Goal: Information Seeking & Learning: Learn about a topic

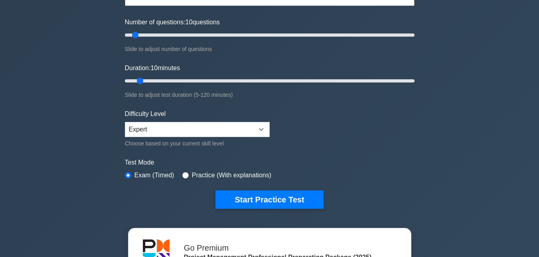
scroll to position [92, 0]
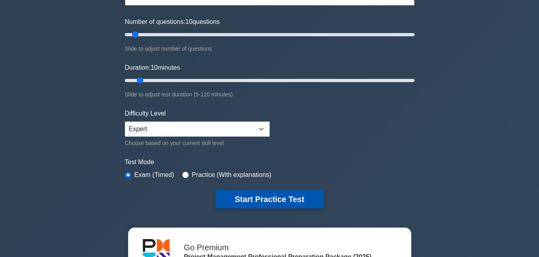
click at [266, 198] on button "Start Practice Test" at bounding box center [269, 199] width 108 height 18
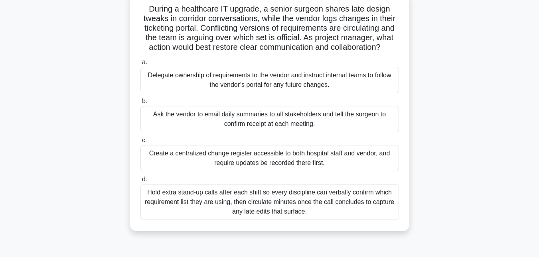
scroll to position [56, 0]
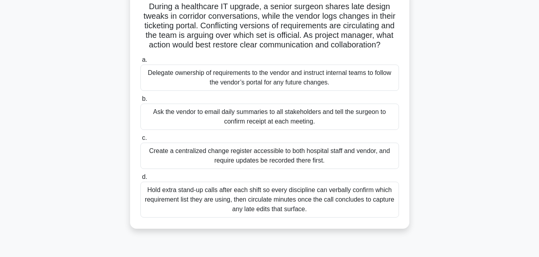
click at [283, 198] on div "Hold extra stand-up calls after each shift so every discipline can verbally con…" at bounding box center [269, 200] width 258 height 36
click at [140, 180] on input "d. Hold extra stand-up calls after each shift so every discipline can verbally …" at bounding box center [140, 177] width 0 height 5
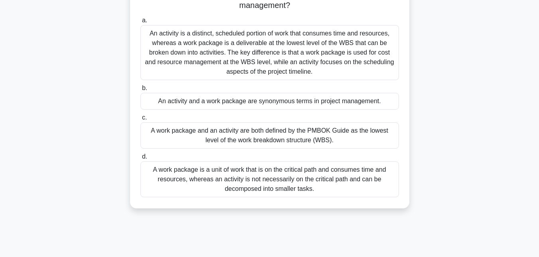
scroll to position [69, 0]
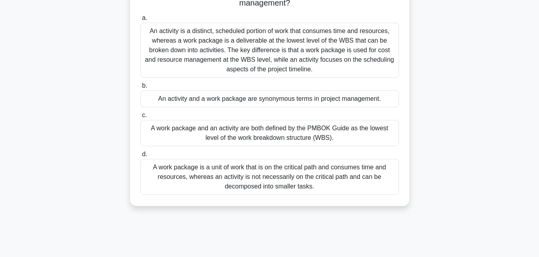
click at [286, 186] on div "A work package is a unit of work that is on the critical path and consumes time…" at bounding box center [269, 177] width 258 height 36
click at [140, 157] on input "d. A work package is a unit of work that is on the critical path and consumes t…" at bounding box center [140, 154] width 0 height 5
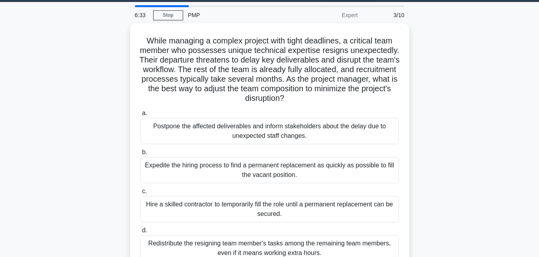
scroll to position [31, 0]
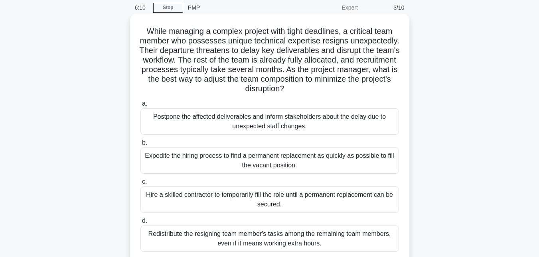
click at [303, 128] on div "Postpone the affected deliverables and inform stakeholders about the delay due …" at bounding box center [269, 121] width 258 height 26
click at [140, 106] on input "a. Postpone the affected deliverables and inform stakeholders about the delay d…" at bounding box center [140, 103] width 0 height 5
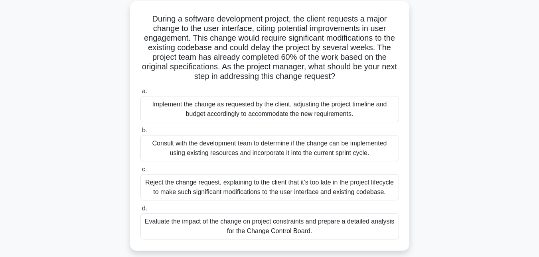
scroll to position [47, 0]
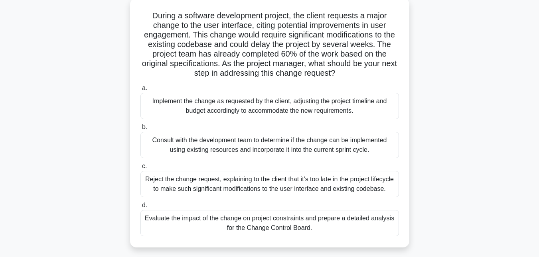
click at [242, 150] on div "Consult with the development team to determine if the change can be implemented…" at bounding box center [269, 145] width 258 height 26
click at [140, 130] on input "b. Consult with the development team to determine if the change can be implemen…" at bounding box center [140, 127] width 0 height 5
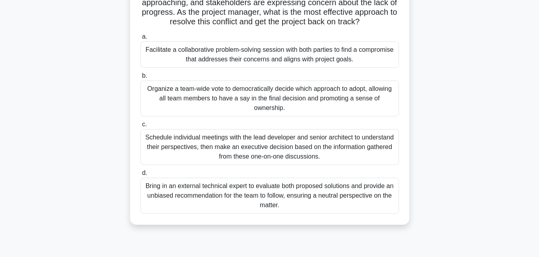
scroll to position [120, 0]
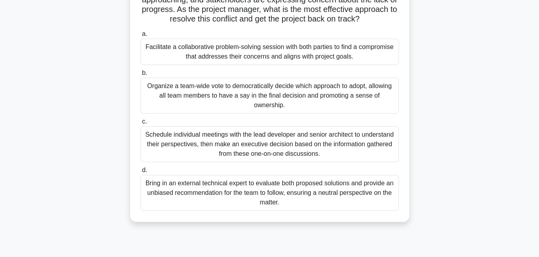
click at [191, 154] on div "Schedule individual meetings with the lead developer and senior architect to un…" at bounding box center [269, 144] width 258 height 36
click at [140, 124] on input "c. Schedule individual meetings with the lead developer and senior architect to…" at bounding box center [140, 121] width 0 height 5
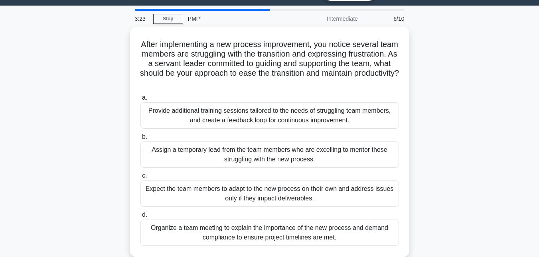
scroll to position [20, 0]
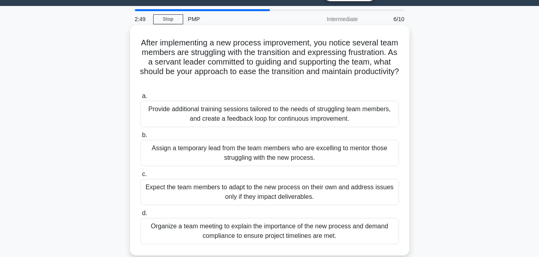
click at [236, 232] on div "Organize a team meeting to explain the importance of the new process and demand…" at bounding box center [269, 231] width 258 height 26
click at [140, 216] on input "d. Organize a team meeting to explain the importance of the new process and dem…" at bounding box center [140, 213] width 0 height 5
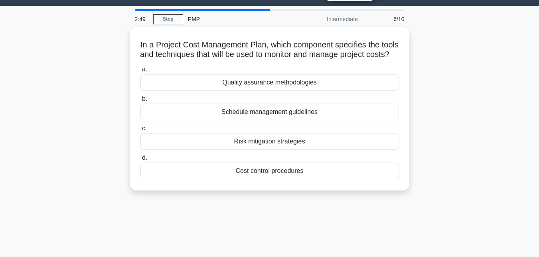
scroll to position [0, 0]
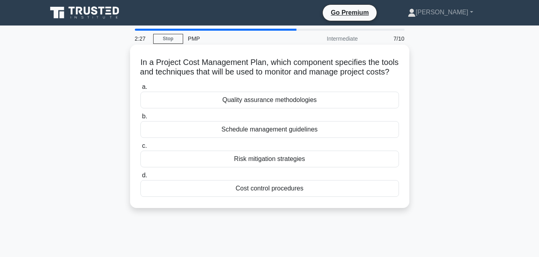
click at [280, 197] on div "Cost control procedures" at bounding box center [269, 188] width 258 height 17
click at [140, 178] on input "d. Cost control procedures" at bounding box center [140, 175] width 0 height 5
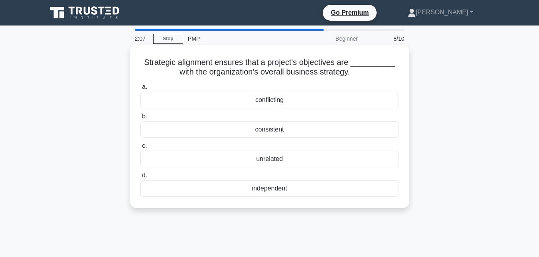
click at [279, 126] on div "consistent" at bounding box center [269, 129] width 258 height 17
click at [140, 119] on input "b. consistent" at bounding box center [140, 116] width 0 height 5
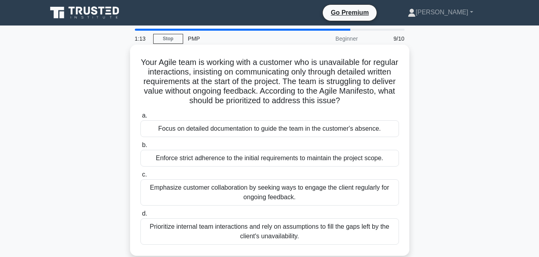
click at [321, 201] on div "Emphasize customer collaboration by seeking ways to engage the client regularly…" at bounding box center [269, 192] width 258 height 26
click at [140, 177] on input "c. Emphasize customer collaboration by seeking ways to engage the client regula…" at bounding box center [140, 174] width 0 height 5
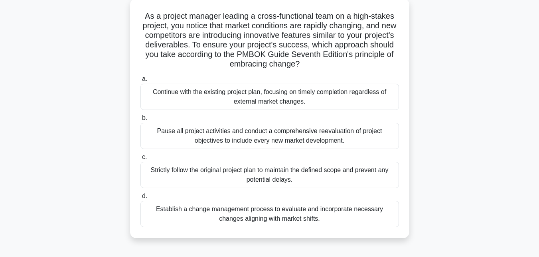
scroll to position [51, 0]
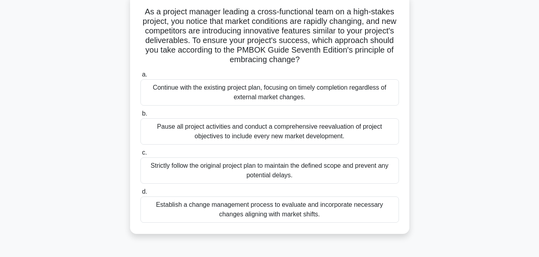
click at [270, 214] on div "Establish a change management process to evaluate and incorporate necessary cha…" at bounding box center [269, 210] width 258 height 26
click at [140, 195] on input "d. Establish a change management process to evaluate and incorporate necessary …" at bounding box center [140, 191] width 0 height 5
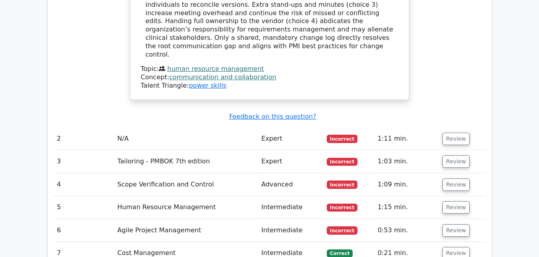
scroll to position [1018, 0]
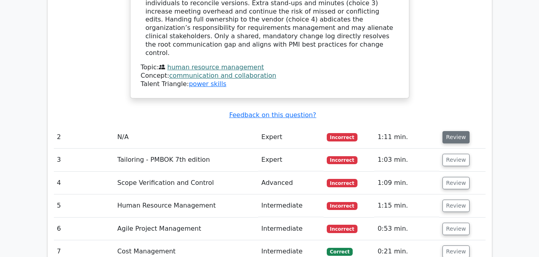
click at [458, 131] on button "Review" at bounding box center [455, 137] width 27 height 12
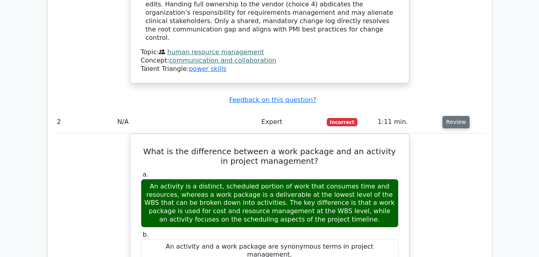
scroll to position [1033, 0]
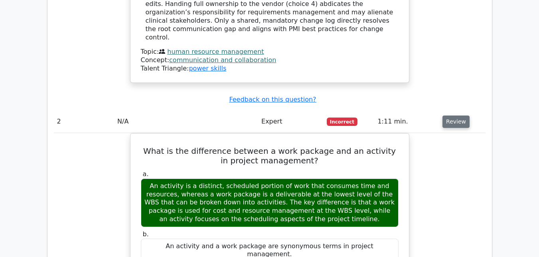
click at [447, 116] on button "Review" at bounding box center [455, 122] width 27 height 12
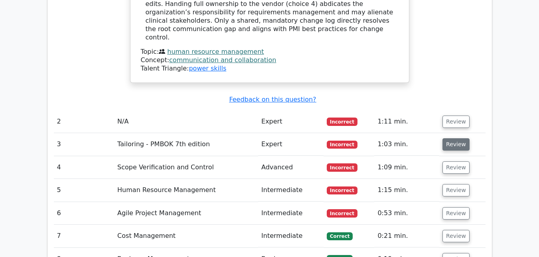
click at [447, 138] on button "Review" at bounding box center [455, 144] width 27 height 12
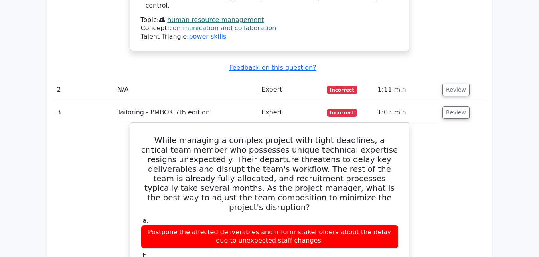
scroll to position [1066, 0]
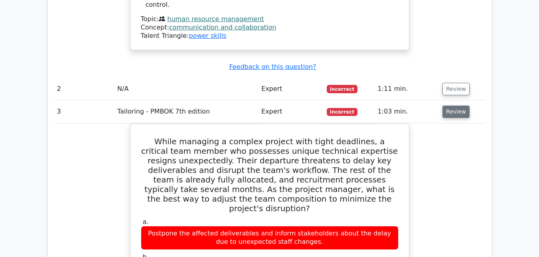
click at [456, 106] on button "Review" at bounding box center [455, 112] width 27 height 12
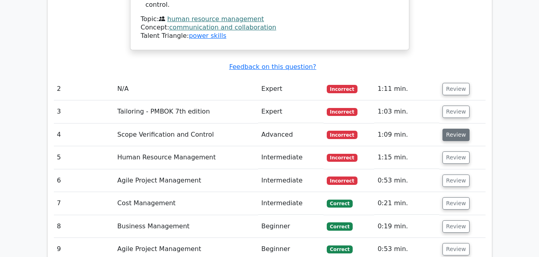
click at [453, 129] on button "Review" at bounding box center [455, 135] width 27 height 12
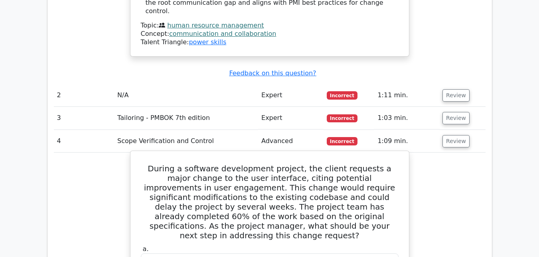
scroll to position [1059, 0]
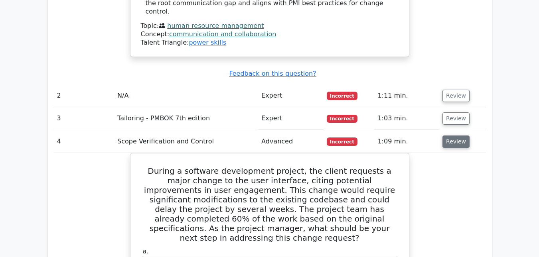
click at [450, 136] on button "Review" at bounding box center [455, 142] width 27 height 12
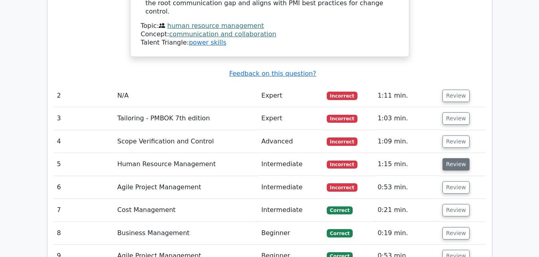
click at [446, 158] on button "Review" at bounding box center [455, 164] width 27 height 12
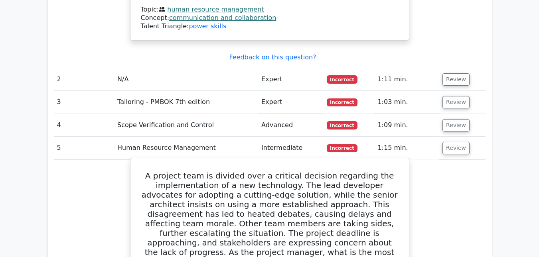
scroll to position [1075, 0]
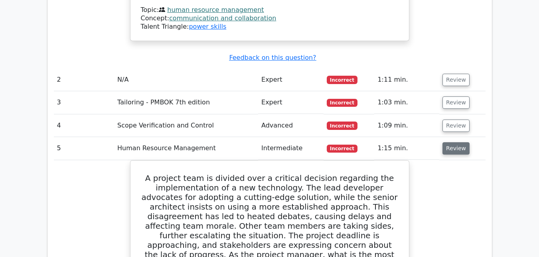
click at [458, 142] on button "Review" at bounding box center [455, 148] width 27 height 12
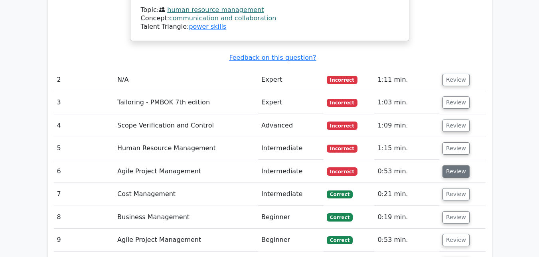
click at [452, 165] on button "Review" at bounding box center [455, 171] width 27 height 12
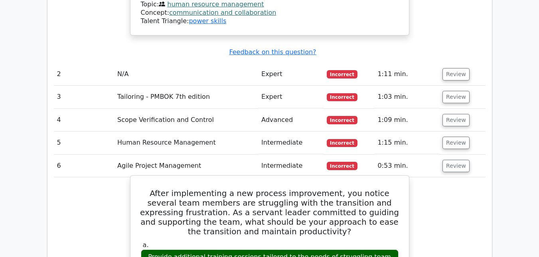
scroll to position [1080, 0]
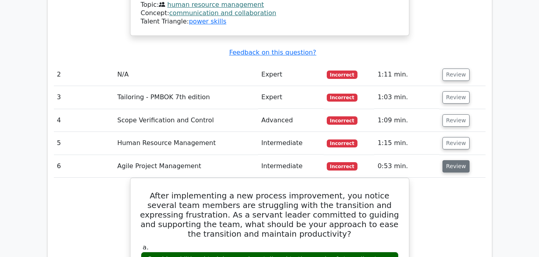
click at [456, 160] on button "Review" at bounding box center [455, 166] width 27 height 12
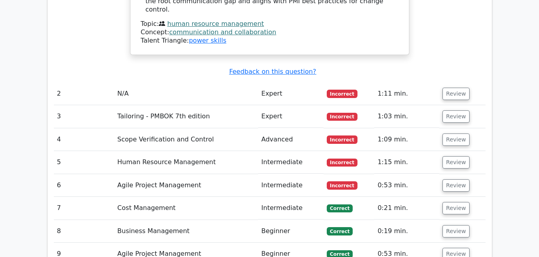
scroll to position [1062, 0]
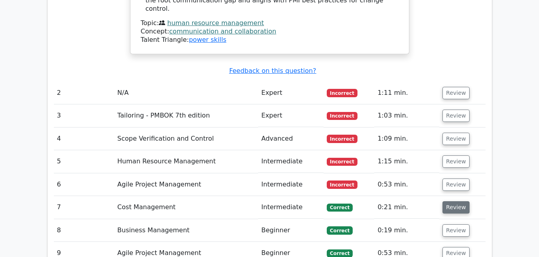
click at [463, 201] on button "Review" at bounding box center [455, 207] width 27 height 12
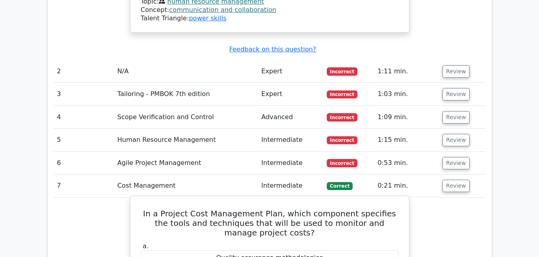
scroll to position [1080, 0]
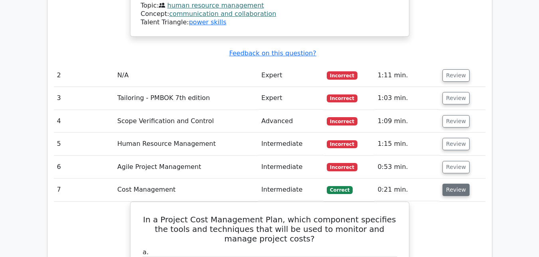
click at [456, 184] on button "Review" at bounding box center [455, 190] width 27 height 12
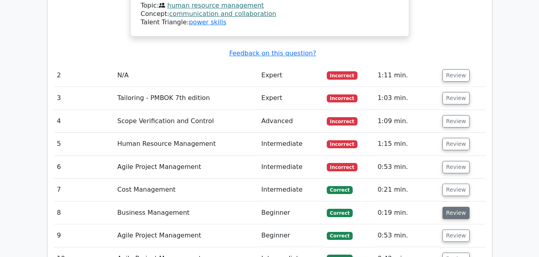
click at [450, 207] on button "Review" at bounding box center [455, 213] width 27 height 12
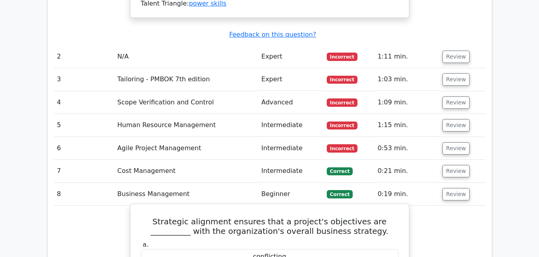
scroll to position [1096, 0]
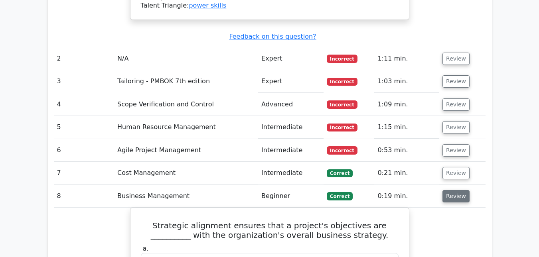
click at [451, 190] on button "Review" at bounding box center [455, 196] width 27 height 12
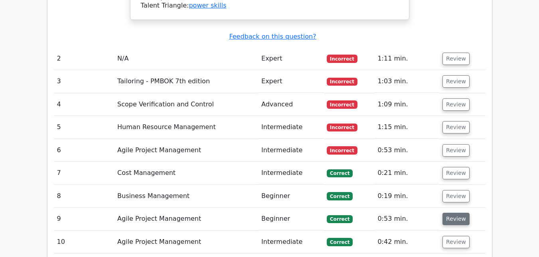
click at [447, 213] on button "Review" at bounding box center [455, 219] width 27 height 12
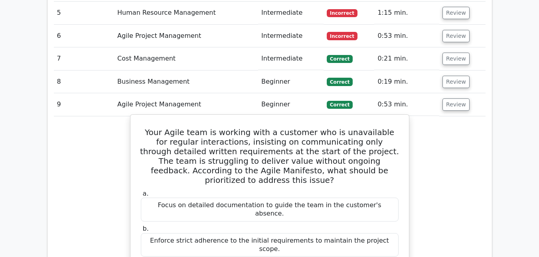
scroll to position [1211, 0]
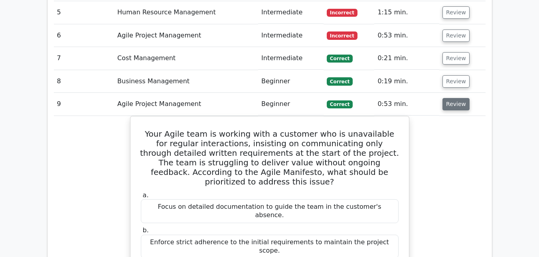
click at [447, 98] on button "Review" at bounding box center [455, 104] width 27 height 12
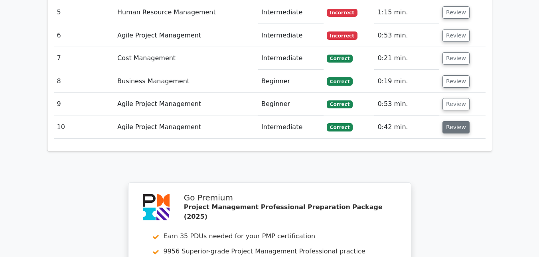
click at [447, 121] on button "Review" at bounding box center [455, 127] width 27 height 12
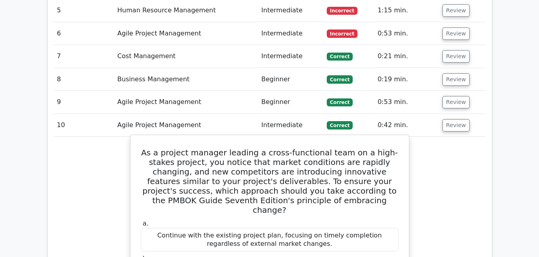
scroll to position [1212, 0]
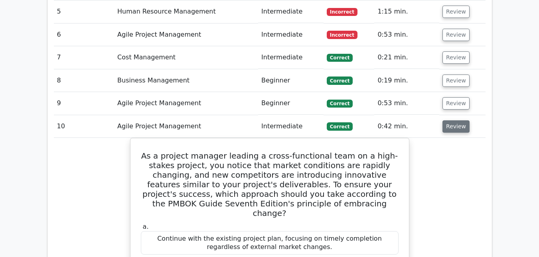
click at [459, 120] on button "Review" at bounding box center [455, 126] width 27 height 12
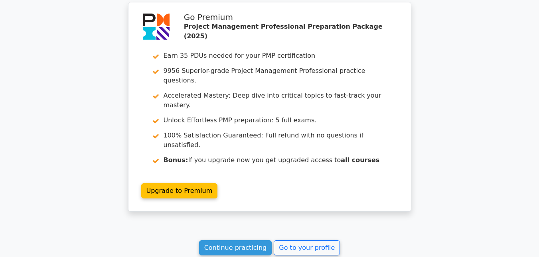
scroll to position [1392, 0]
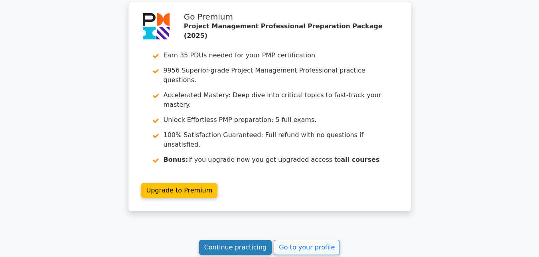
click at [263, 240] on link "Continue practicing" at bounding box center [235, 247] width 73 height 15
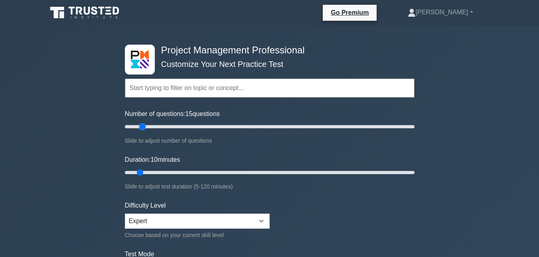
drag, startPoint x: 136, startPoint y: 128, endPoint x: 141, endPoint y: 130, distance: 5.6
type input "15"
click at [141, 130] on input "Number of questions: 15 questions" at bounding box center [270, 127] width 290 height 10
drag, startPoint x: 139, startPoint y: 173, endPoint x: 148, endPoint y: 173, distance: 9.2
type input "15"
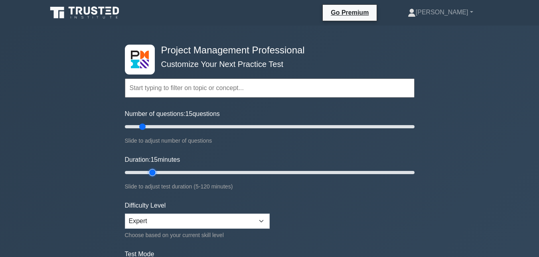
click at [148, 173] on input "Duration: 15 minutes" at bounding box center [270, 173] width 290 height 10
click at [237, 221] on select "Beginner Intermediate Expert" at bounding box center [197, 221] width 145 height 15
select select "intermediate"
click at [125, 214] on select "Beginner Intermediate Expert" at bounding box center [197, 221] width 145 height 15
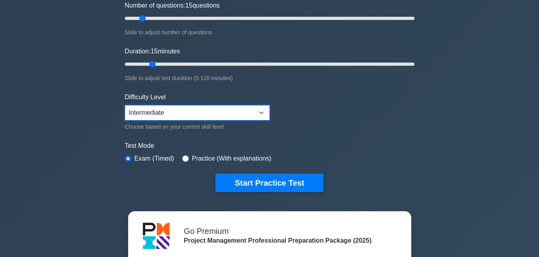
scroll to position [109, 0]
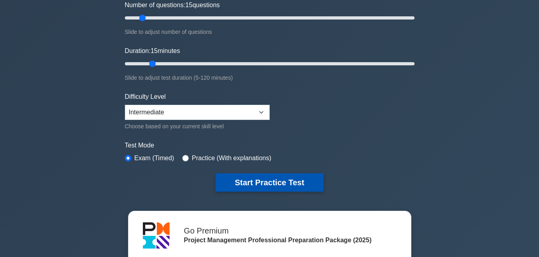
click at [258, 188] on button "Start Practice Test" at bounding box center [269, 182] width 108 height 18
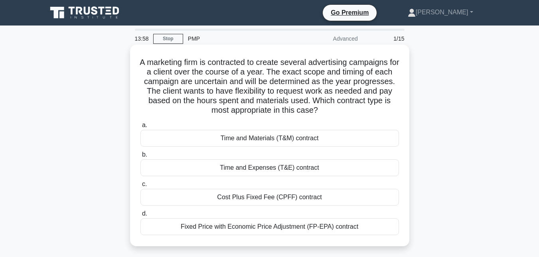
click at [284, 169] on div "Time and Expenses (T&E) contract" at bounding box center [269, 168] width 258 height 17
click at [140, 158] on input "b. Time and Expenses (T&E) contract" at bounding box center [140, 154] width 0 height 5
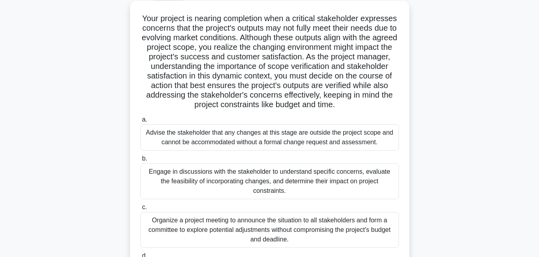
scroll to position [45, 0]
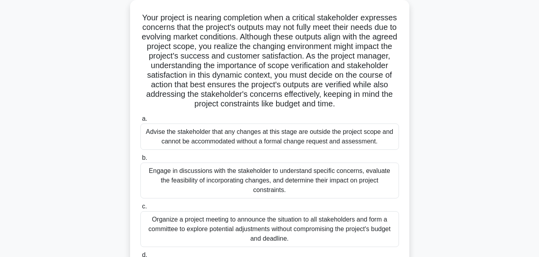
click at [263, 229] on div "Organize a project meeting to announce the situation to all stakeholders and fo…" at bounding box center [269, 229] width 258 height 36
click at [140, 209] on input "c. Organize a project meeting to announce the situation to all stakeholders and…" at bounding box center [140, 206] width 0 height 5
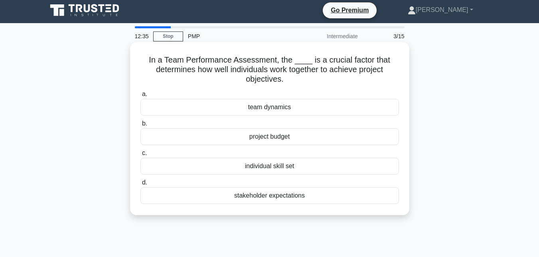
scroll to position [0, 0]
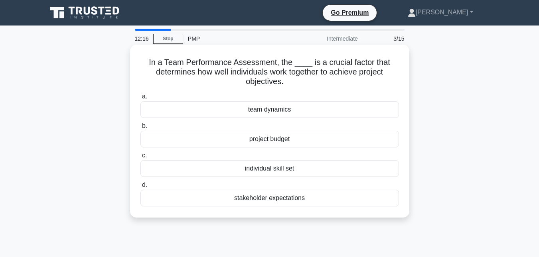
click at [251, 174] on div "individual skill set" at bounding box center [269, 168] width 258 height 17
click at [140, 158] on input "c. individual skill set" at bounding box center [140, 155] width 0 height 5
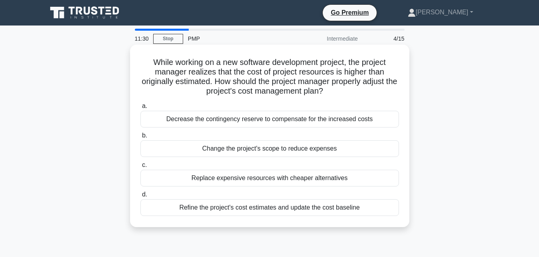
click at [281, 209] on div "Refine the project's cost estimates and update the cost baseline" at bounding box center [269, 207] width 258 height 17
click at [140, 197] on input "d. Refine the project's cost estimates and update the cost baseline" at bounding box center [140, 194] width 0 height 5
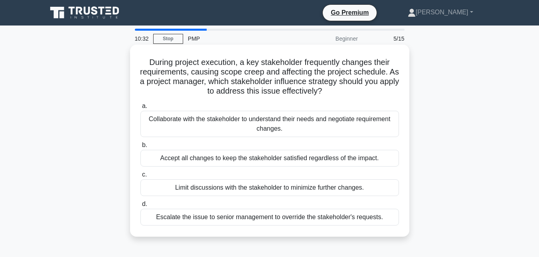
click at [332, 130] on div "Collaborate with the stakeholder to understand their needs and negotiate requir…" at bounding box center [269, 124] width 258 height 26
click at [140, 109] on input "a. Collaborate with the stakeholder to understand their needs and negotiate req…" at bounding box center [140, 106] width 0 height 5
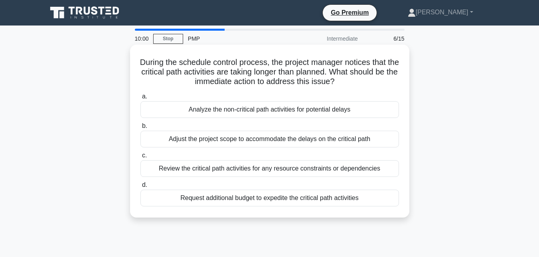
click at [301, 172] on div "Review the critical path activities for any resource constraints or dependencies" at bounding box center [269, 168] width 258 height 17
click at [140, 158] on input "c. Review the critical path activities for any resource constraints or dependen…" at bounding box center [140, 155] width 0 height 5
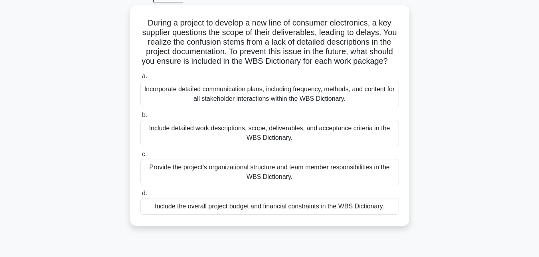
scroll to position [42, 0]
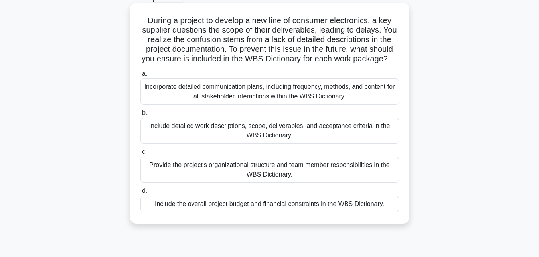
click at [315, 142] on div "Include detailed work descriptions, scope, deliverables, and acceptance criteri…" at bounding box center [269, 131] width 258 height 26
click at [140, 116] on input "b. Include detailed work descriptions, scope, deliverables, and acceptance crit…" at bounding box center [140, 112] width 0 height 5
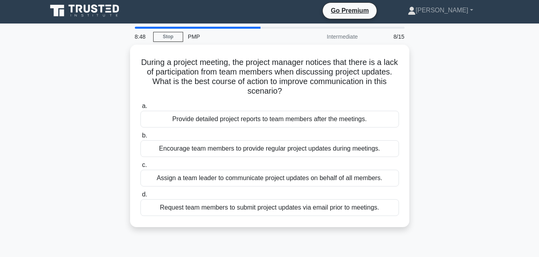
scroll to position [0, 0]
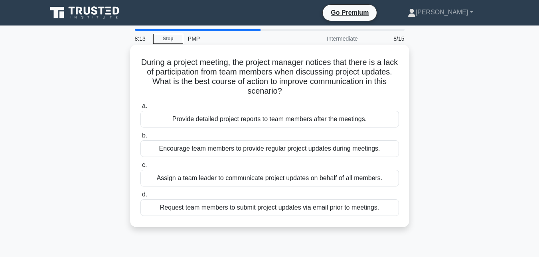
click at [256, 181] on div "Assign a team leader to communicate project updates on behalf of all members." at bounding box center [269, 178] width 258 height 17
click at [140, 168] on input "c. Assign a team leader to communicate project updates on behalf of all members." at bounding box center [140, 165] width 0 height 5
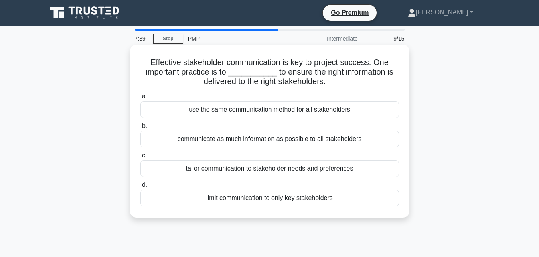
click at [272, 143] on div "communicate as much information as possible to all stakeholders" at bounding box center [269, 139] width 258 height 17
click at [140, 129] on input "b. communicate as much information as possible to all stakeholders" at bounding box center [140, 126] width 0 height 5
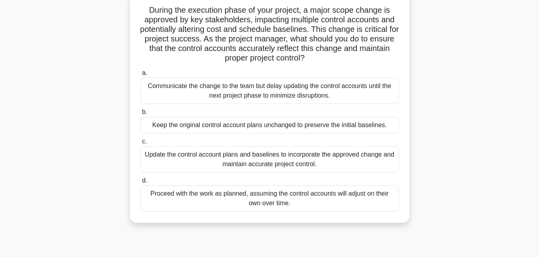
scroll to position [58, 0]
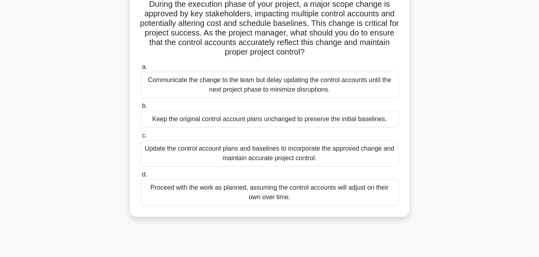
click at [293, 191] on div "Proceed with the work as planned, assuming the control accounts will adjust on …" at bounding box center [269, 192] width 258 height 26
click at [140, 177] on input "d. Proceed with the work as planned, assuming the control accounts will adjust …" at bounding box center [140, 174] width 0 height 5
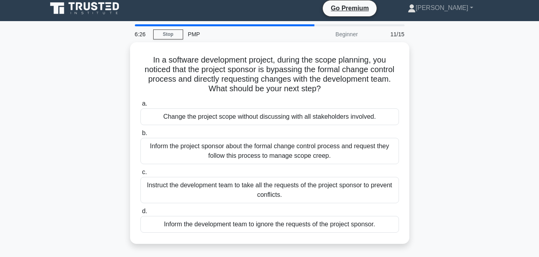
scroll to position [0, 0]
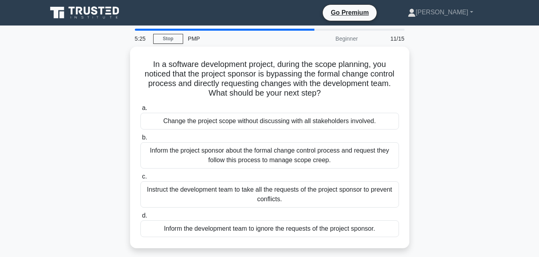
click at [293, 191] on div "Instruct the development team to take all the requests of the project sponsor t…" at bounding box center [269, 194] width 258 height 26
click at [140, 179] on input "c. Instruct the development team to take all the requests of the project sponso…" at bounding box center [140, 176] width 0 height 5
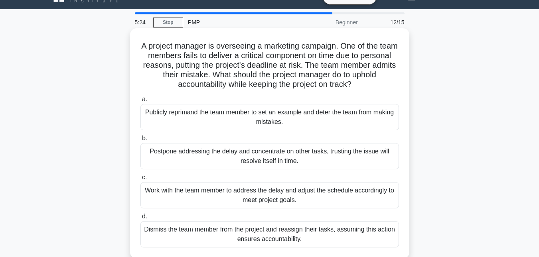
scroll to position [17, 0]
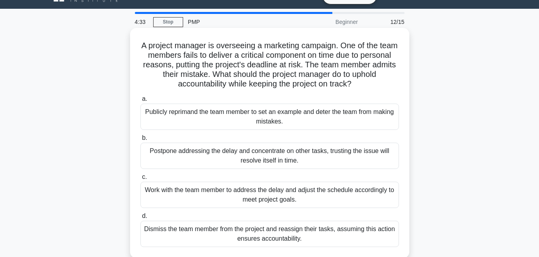
click at [213, 188] on div "Work with the team member to address the delay and adjust the schedule accordin…" at bounding box center [269, 195] width 258 height 26
click at [140, 180] on input "c. Work with the team member to address the delay and adjust the schedule accor…" at bounding box center [140, 177] width 0 height 5
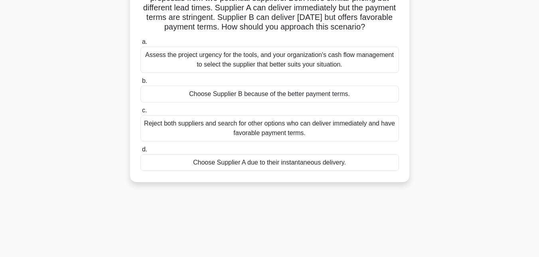
scroll to position [75, 0]
click at [270, 135] on div "Reject both suppliers and search for other options who can deliver immediately …" at bounding box center [269, 127] width 258 height 26
click at [140, 112] on input "c. Reject both suppliers and search for other options who can deliver immediate…" at bounding box center [140, 109] width 0 height 5
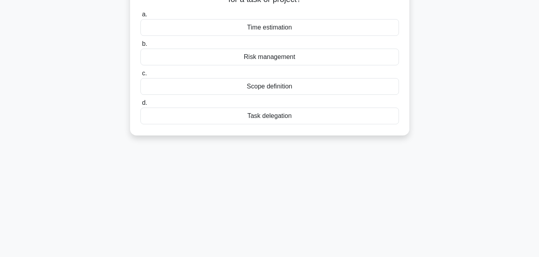
scroll to position [0, 0]
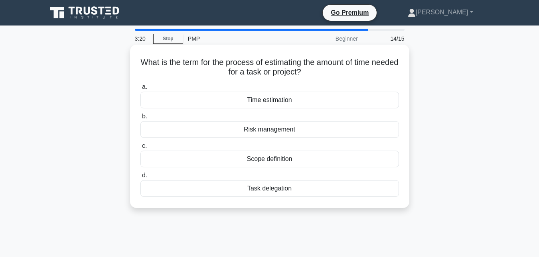
click at [268, 192] on div "Task delegation" at bounding box center [269, 188] width 258 height 17
click at [140, 178] on input "d. Task delegation" at bounding box center [140, 175] width 0 height 5
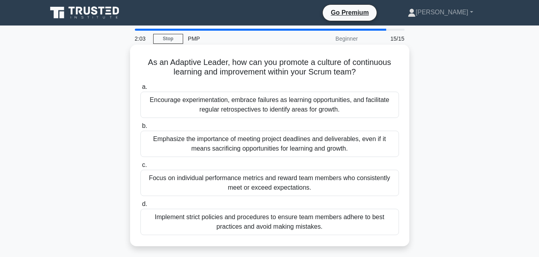
click at [250, 144] on div "Emphasize the importance of meeting project deadlines and deliverables, even if…" at bounding box center [269, 144] width 258 height 26
click at [140, 129] on input "b. Emphasize the importance of meeting project deadlines and deliverables, even…" at bounding box center [140, 126] width 0 height 5
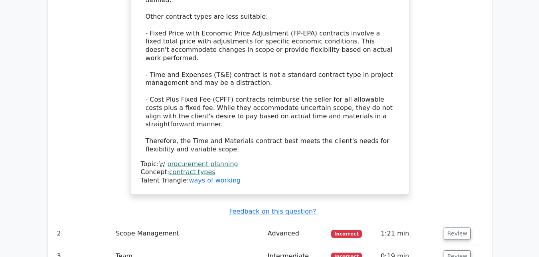
scroll to position [1093, 0]
click at [449, 227] on button "Review" at bounding box center [456, 233] width 27 height 12
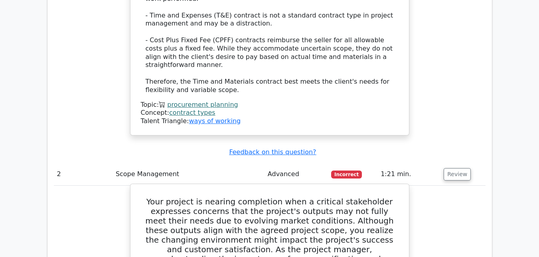
scroll to position [1152, 0]
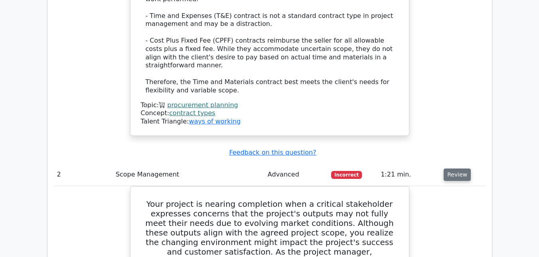
click at [455, 169] on button "Review" at bounding box center [456, 175] width 27 height 12
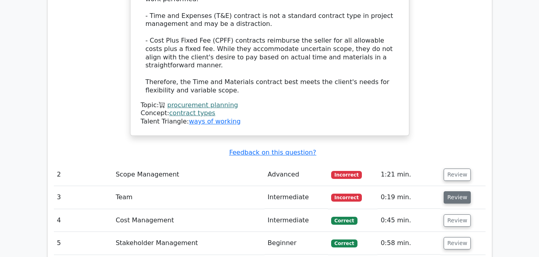
click at [459, 191] on button "Review" at bounding box center [456, 197] width 27 height 12
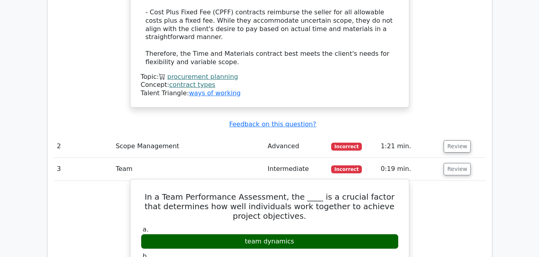
scroll to position [1180, 0]
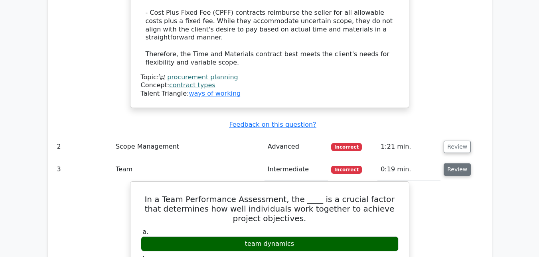
click at [460, 164] on button "Review" at bounding box center [456, 170] width 27 height 12
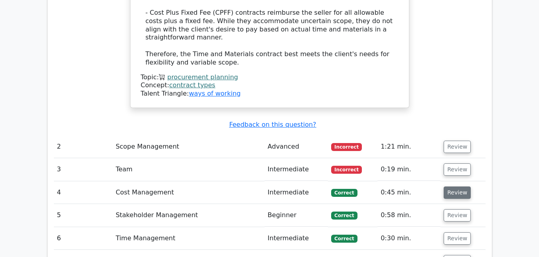
click at [455, 187] on button "Review" at bounding box center [456, 193] width 27 height 12
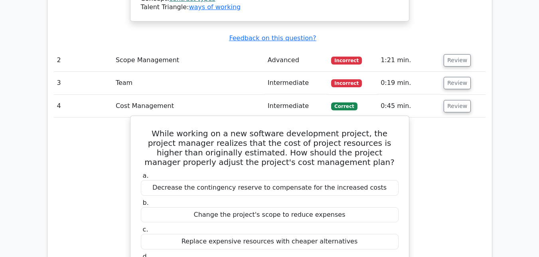
scroll to position [1258, 0]
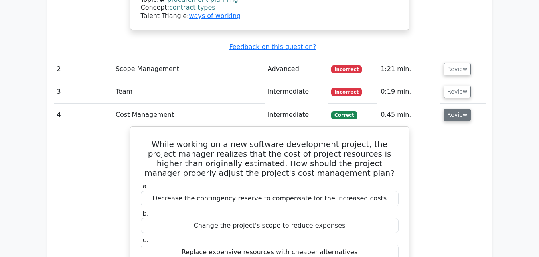
click at [451, 109] on button "Review" at bounding box center [456, 115] width 27 height 12
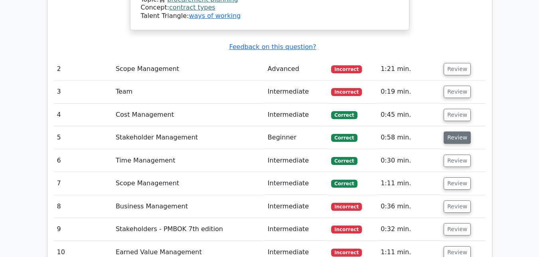
click at [452, 132] on button "Review" at bounding box center [456, 138] width 27 height 12
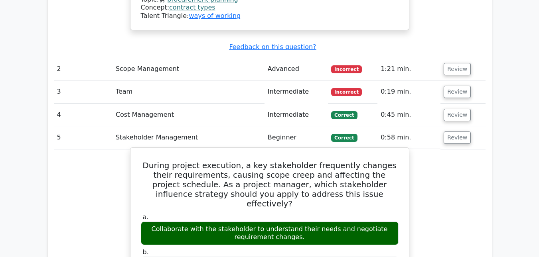
scroll to position [1256, 0]
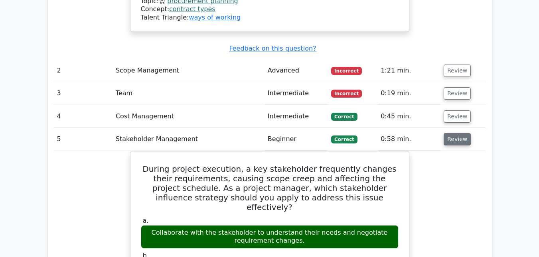
click at [459, 133] on button "Review" at bounding box center [456, 139] width 27 height 12
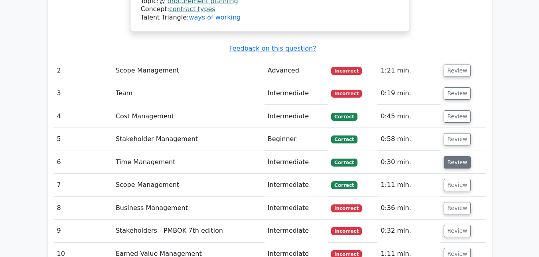
click at [458, 156] on button "Review" at bounding box center [456, 162] width 27 height 12
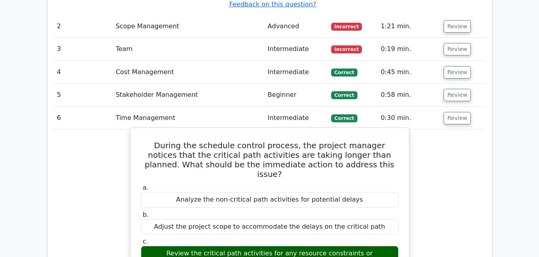
scroll to position [1301, 0]
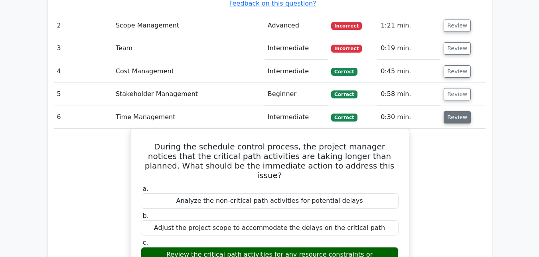
click at [448, 111] on button "Review" at bounding box center [456, 117] width 27 height 12
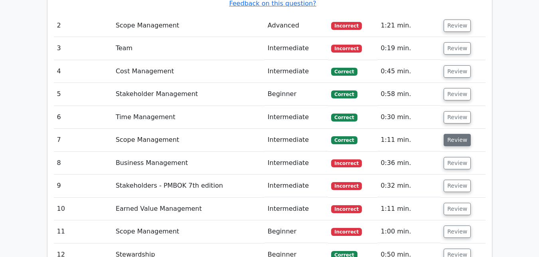
click at [457, 134] on button "Review" at bounding box center [456, 140] width 27 height 12
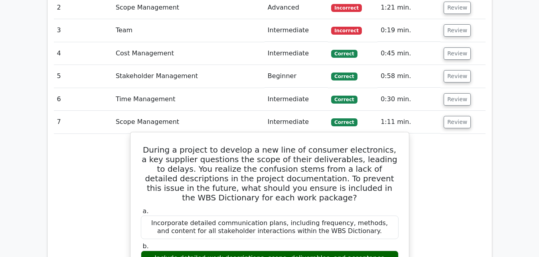
scroll to position [1317, 0]
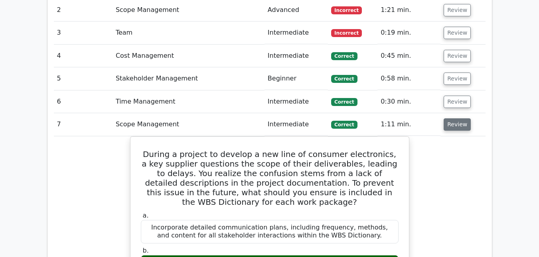
click at [455, 118] on button "Review" at bounding box center [456, 124] width 27 height 12
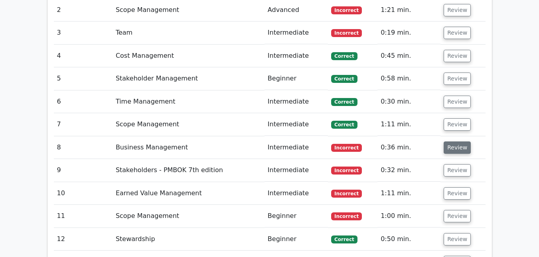
click at [450, 142] on button "Review" at bounding box center [456, 148] width 27 height 12
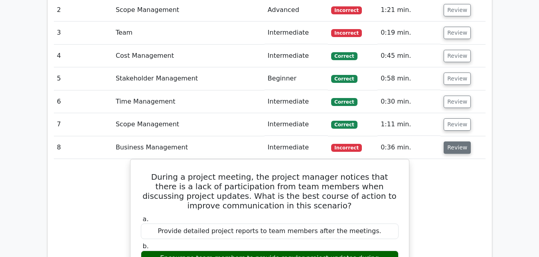
click at [450, 142] on button "Review" at bounding box center [456, 148] width 27 height 12
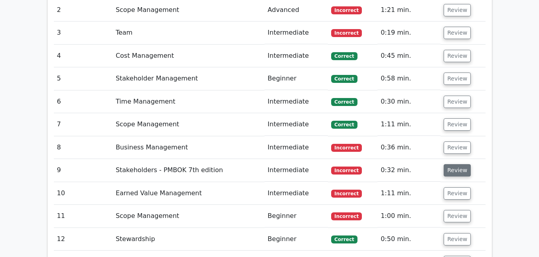
click at [451, 164] on button "Review" at bounding box center [456, 170] width 27 height 12
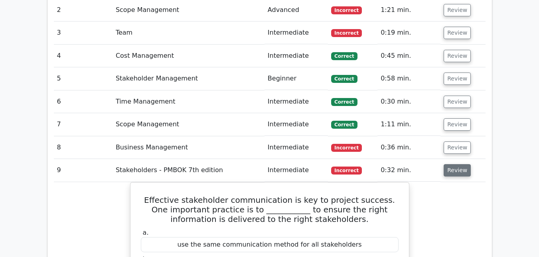
click at [451, 164] on button "Review" at bounding box center [456, 170] width 27 height 12
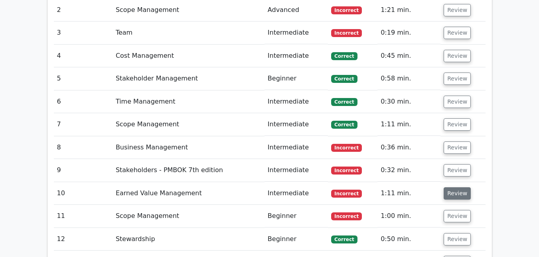
click at [458, 187] on button "Review" at bounding box center [456, 193] width 27 height 12
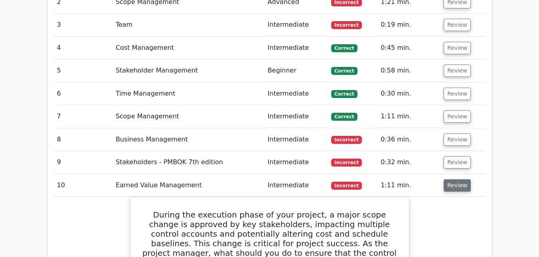
scroll to position [1324, 0]
click at [458, 180] on button "Review" at bounding box center [456, 186] width 27 height 12
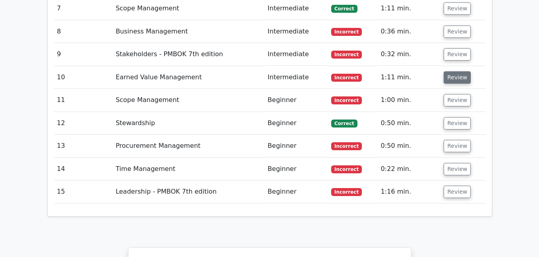
scroll to position [1432, 0]
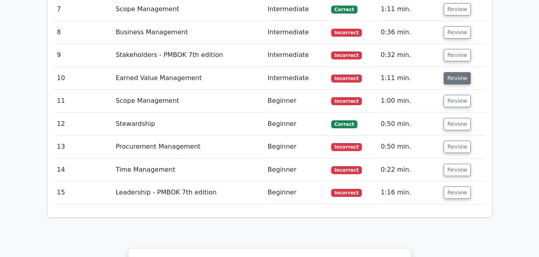
click at [458, 187] on button "Review" at bounding box center [456, 193] width 27 height 12
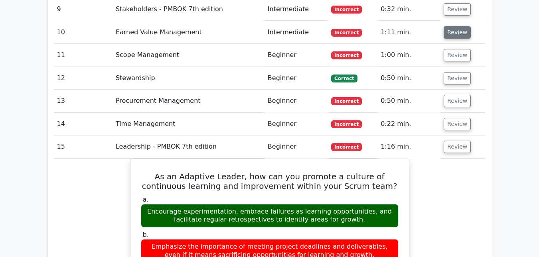
scroll to position [1478, 0]
click at [465, 141] on button "Review" at bounding box center [456, 147] width 27 height 12
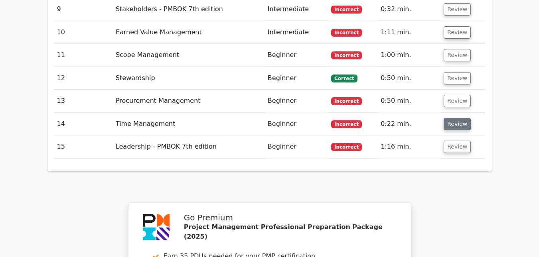
click at [464, 118] on button "Review" at bounding box center [456, 124] width 27 height 12
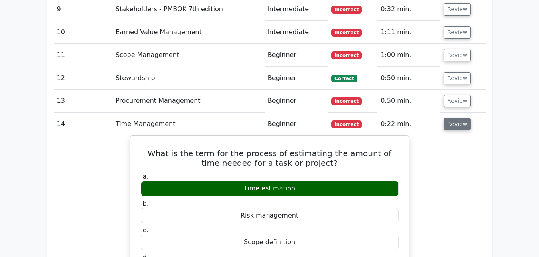
click at [459, 118] on button "Review" at bounding box center [456, 124] width 27 height 12
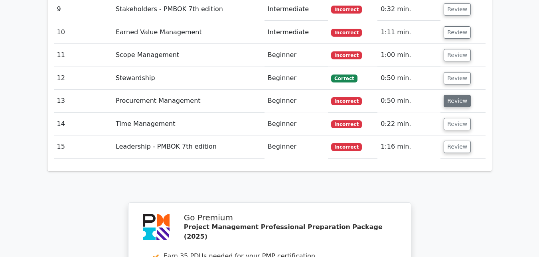
click at [454, 95] on button "Review" at bounding box center [456, 101] width 27 height 12
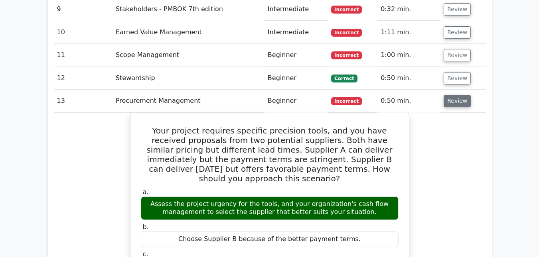
click at [454, 95] on button "Review" at bounding box center [456, 101] width 27 height 12
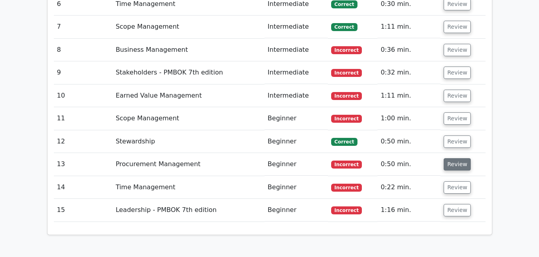
scroll to position [1414, 0]
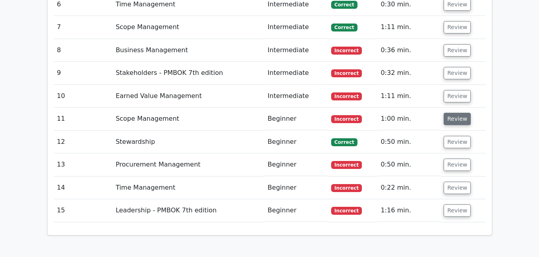
click at [449, 113] on button "Review" at bounding box center [456, 119] width 27 height 12
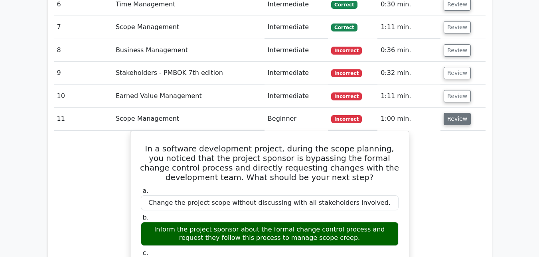
click at [449, 113] on button "Review" at bounding box center [456, 119] width 27 height 12
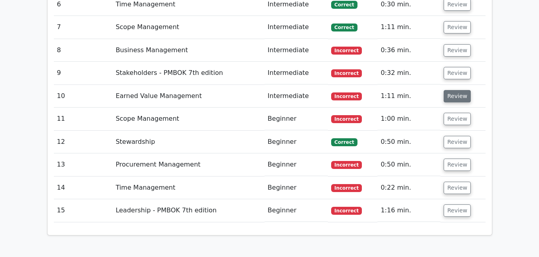
click at [453, 90] on button "Review" at bounding box center [456, 96] width 27 height 12
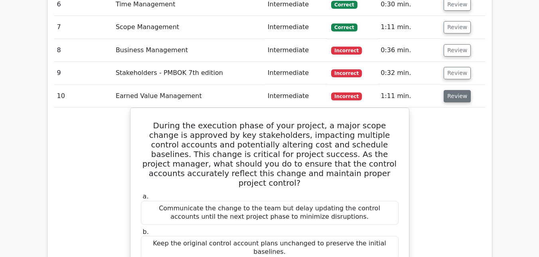
click at [453, 90] on button "Review" at bounding box center [456, 96] width 27 height 12
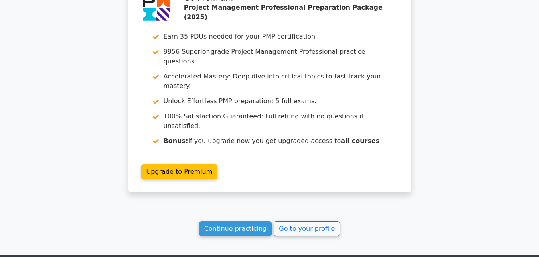
scroll to position [1704, 0]
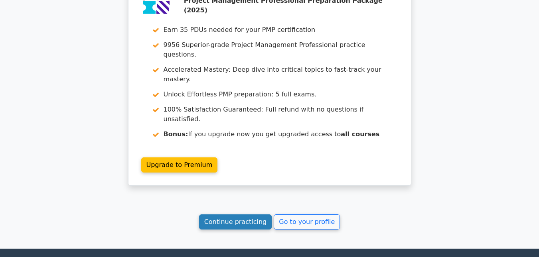
click at [244, 215] on link "Continue practicing" at bounding box center [235, 222] width 73 height 15
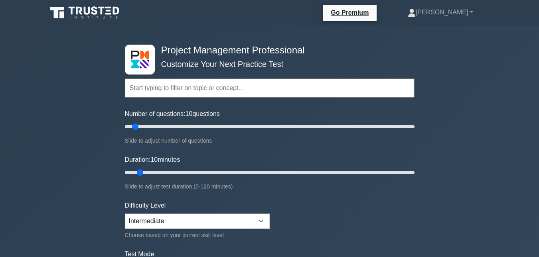
click at [244, 133] on div "Number of questions: 10 questions Slide to adjust number of questions" at bounding box center [270, 127] width 290 height 36
